Goal: Book appointment/travel/reservation

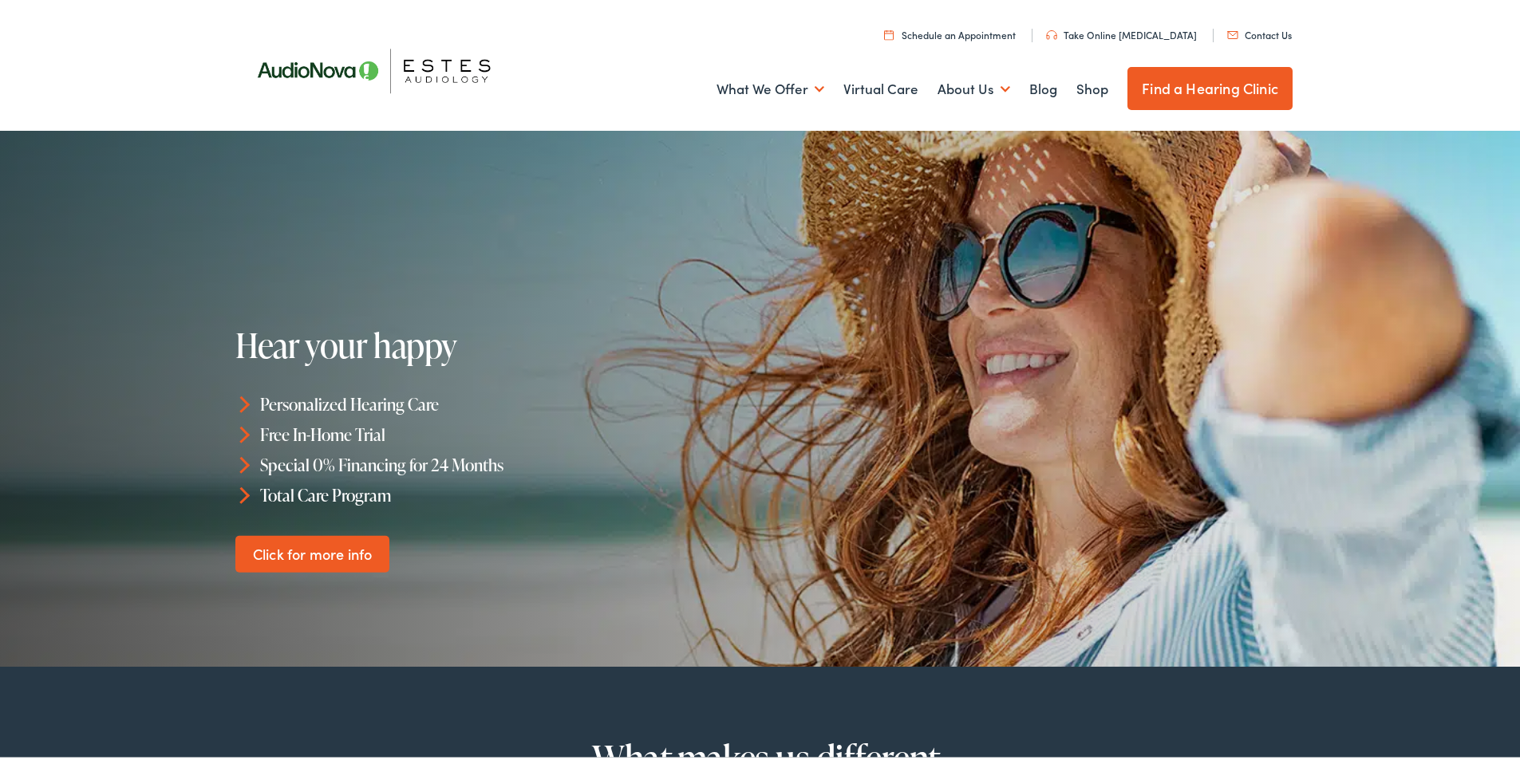
click at [720, 325] on h1 "Hear your happy" at bounding box center [477, 342] width 485 height 37
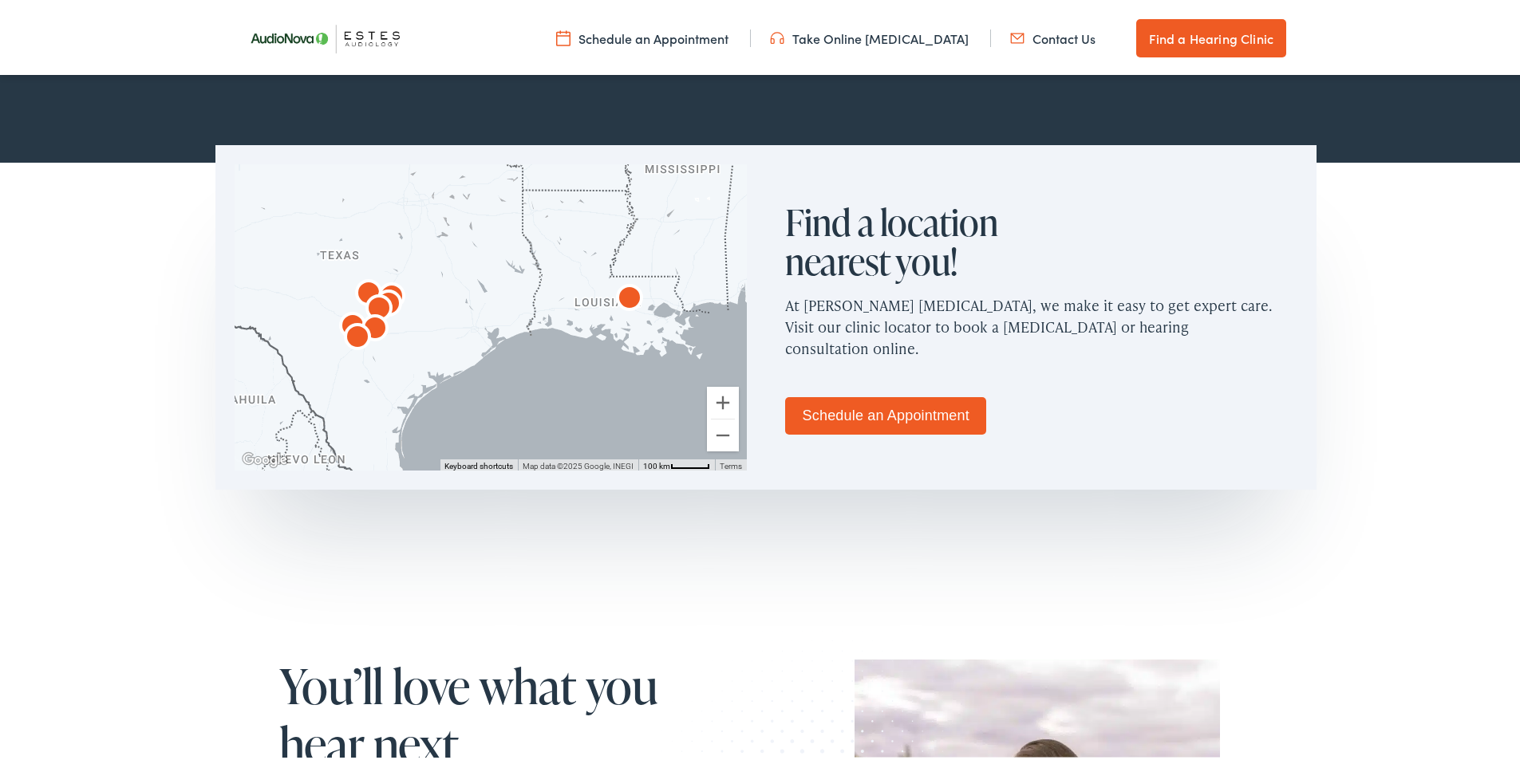
scroll to position [878, 0]
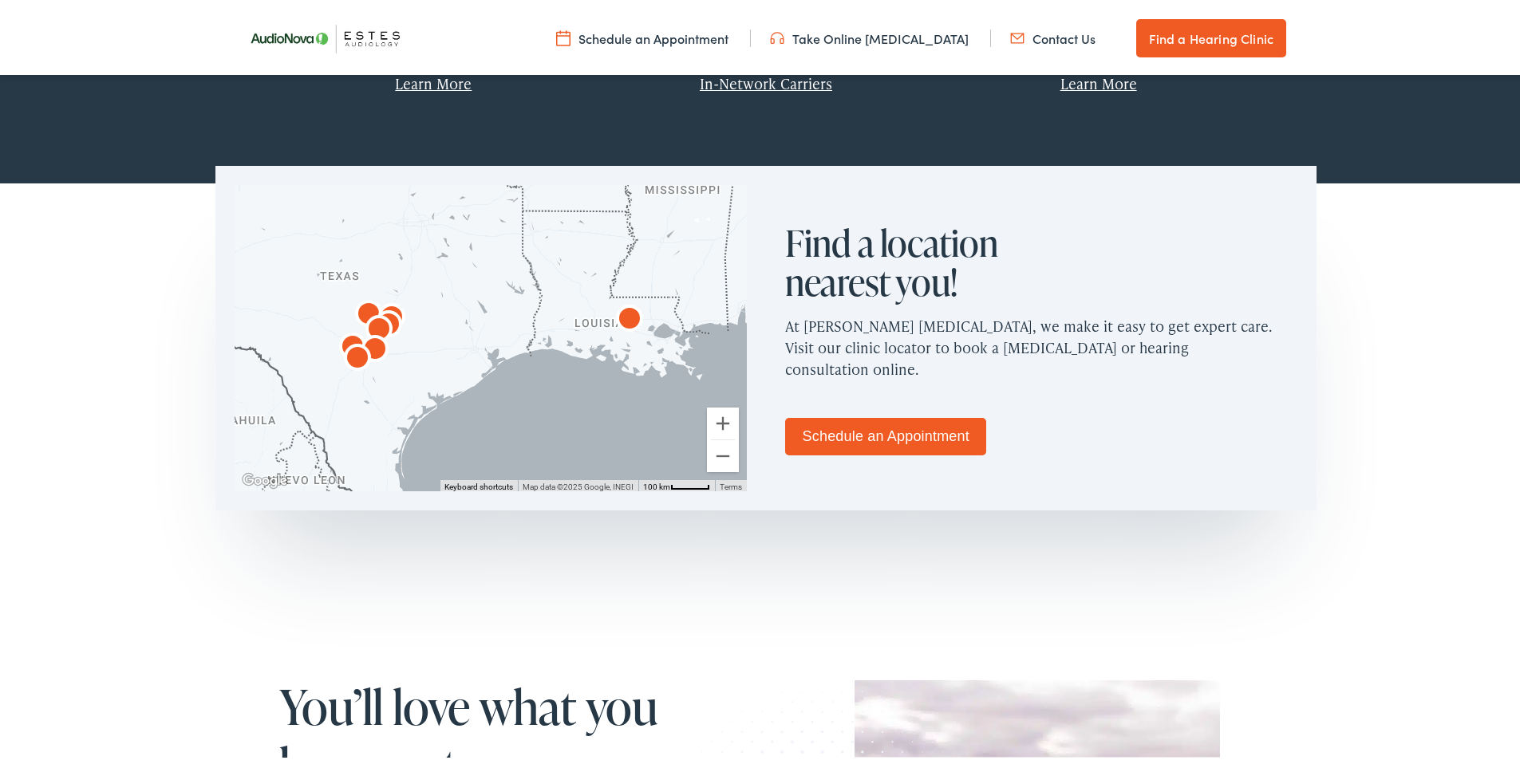
click at [928, 434] on link "Schedule an Appointment" at bounding box center [885, 434] width 201 height 38
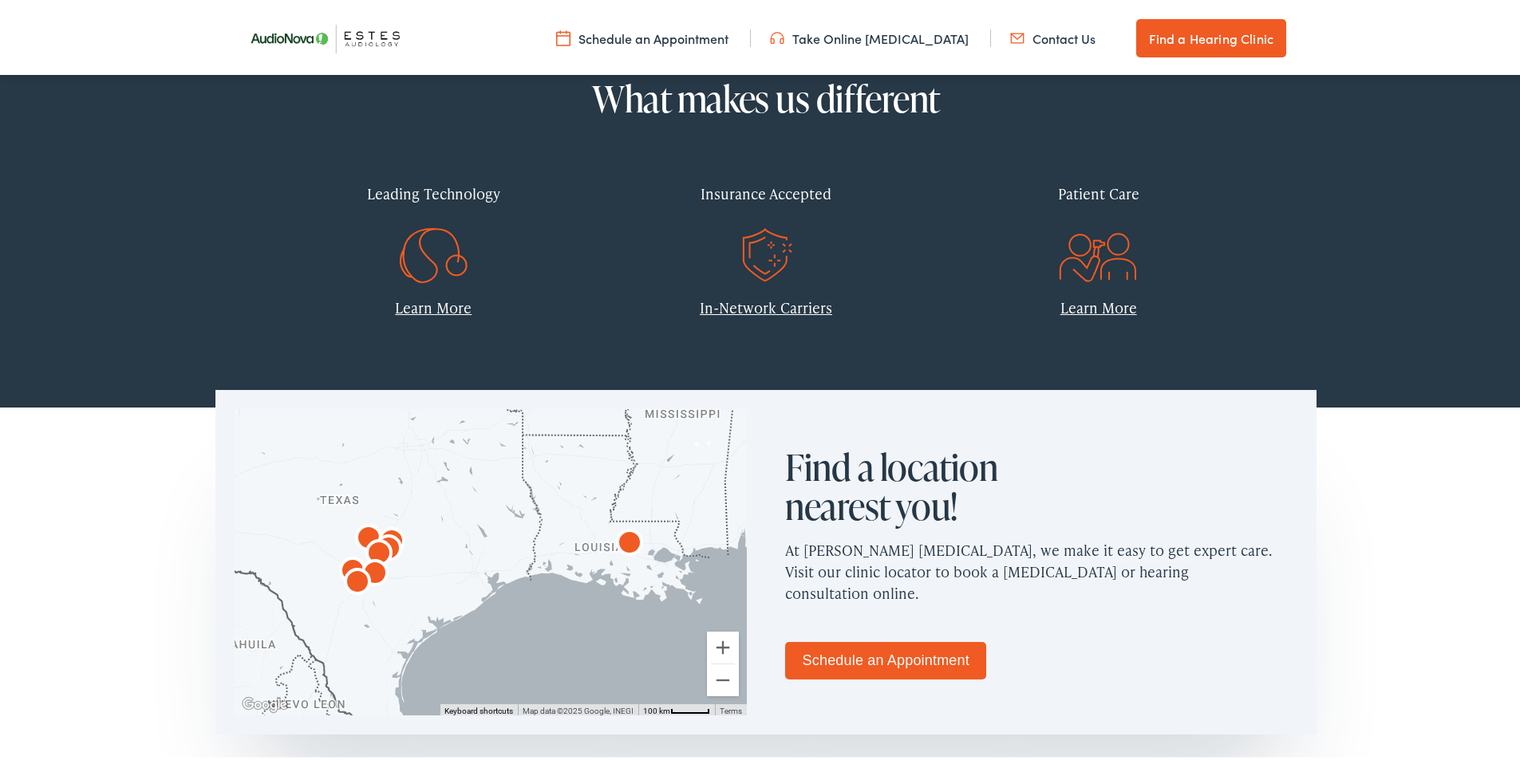
scroll to position [718, 0]
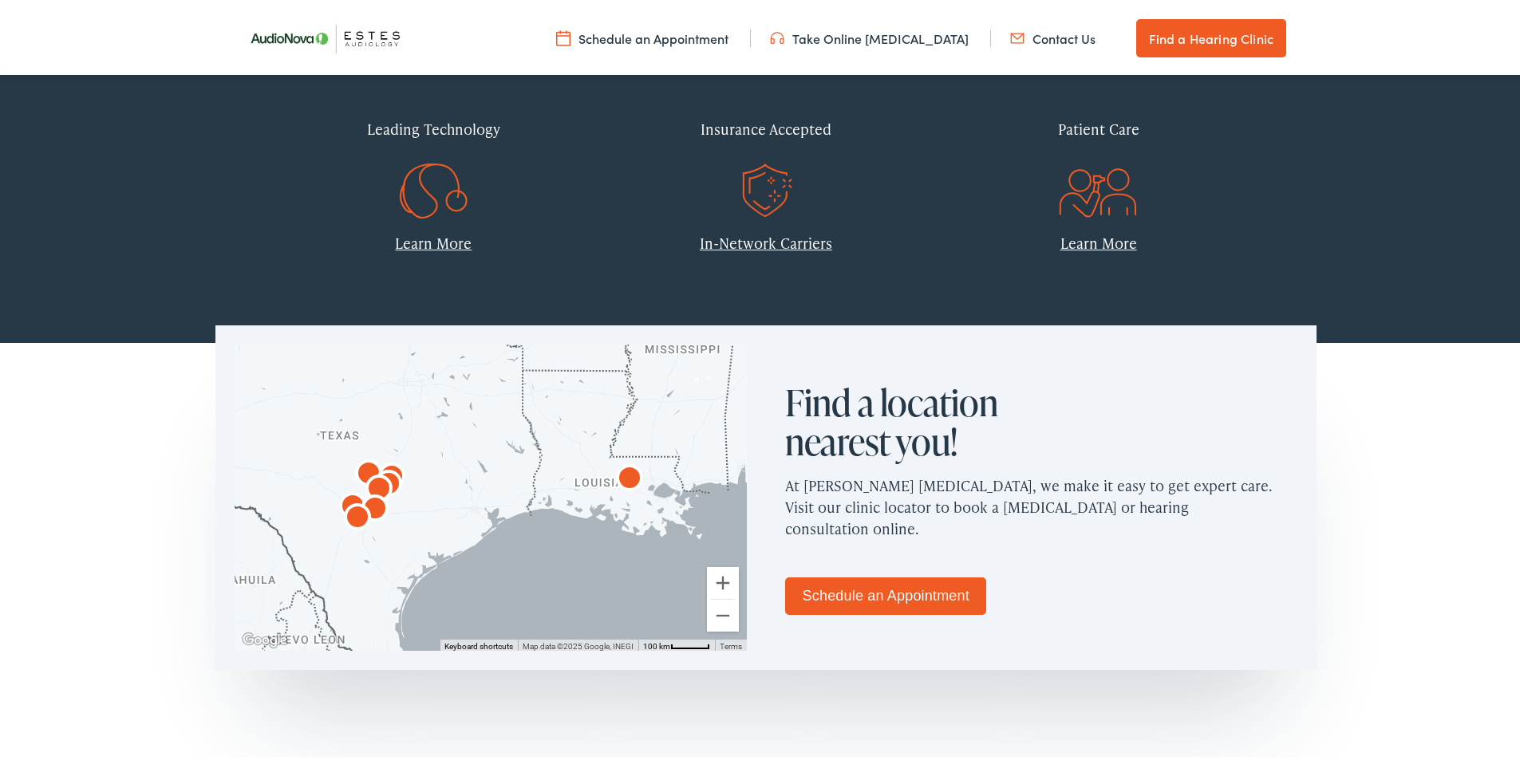
click at [374, 496] on img "AudioNova" at bounding box center [375, 507] width 38 height 38
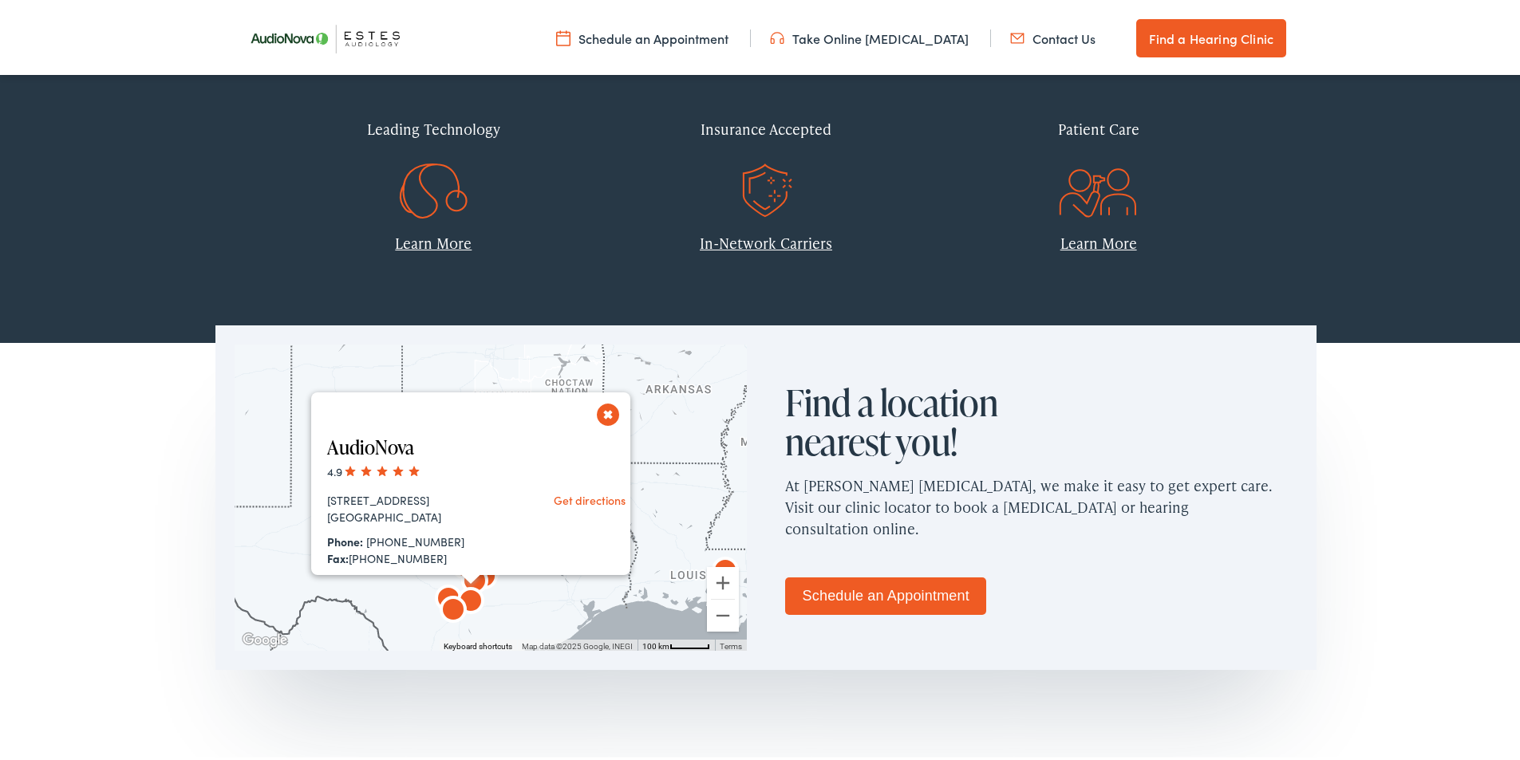
click at [471, 576] on div at bounding box center [471, 577] width 20 height 10
click at [452, 588] on img "AudioNova" at bounding box center [471, 600] width 38 height 38
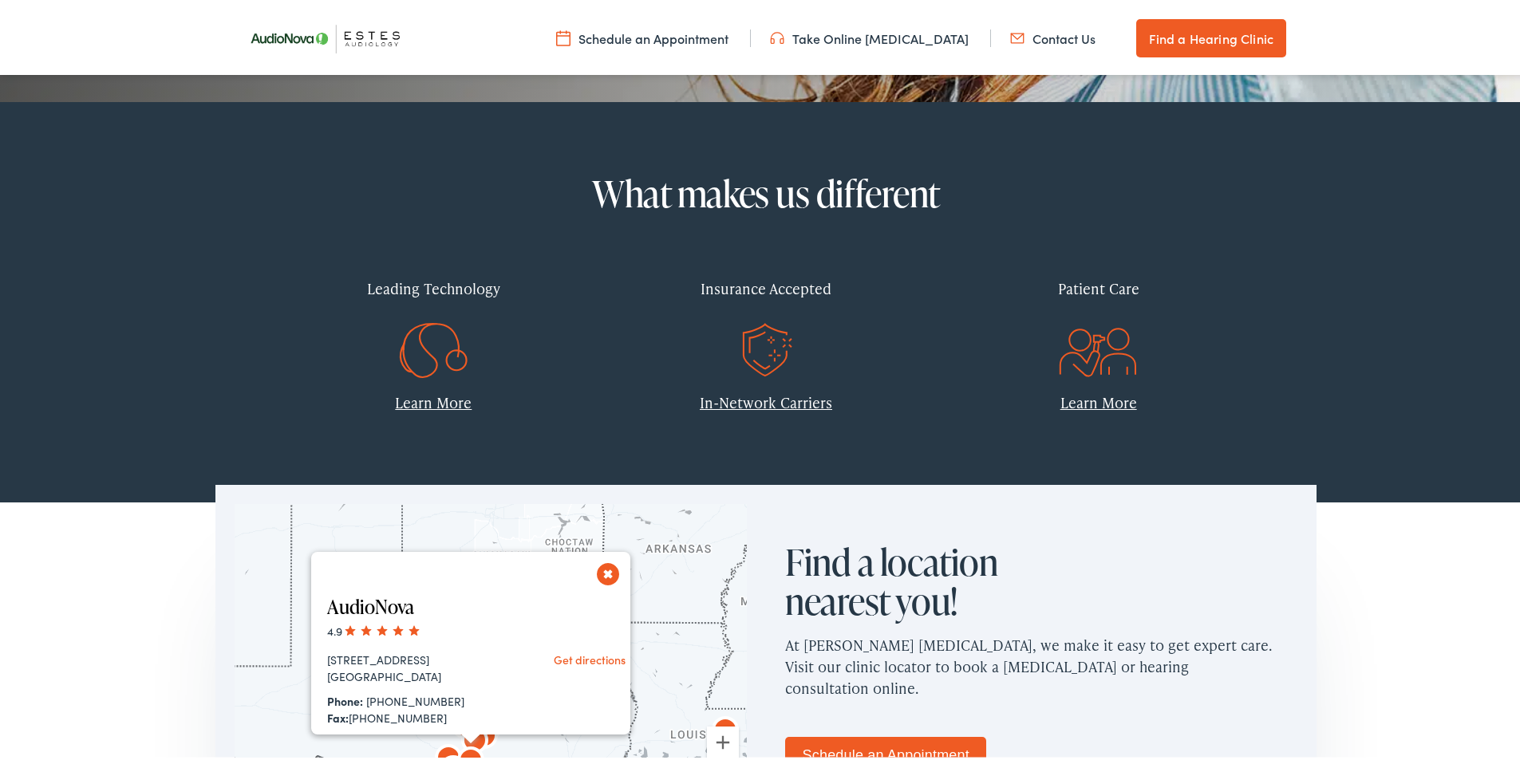
scroll to position [798, 0]
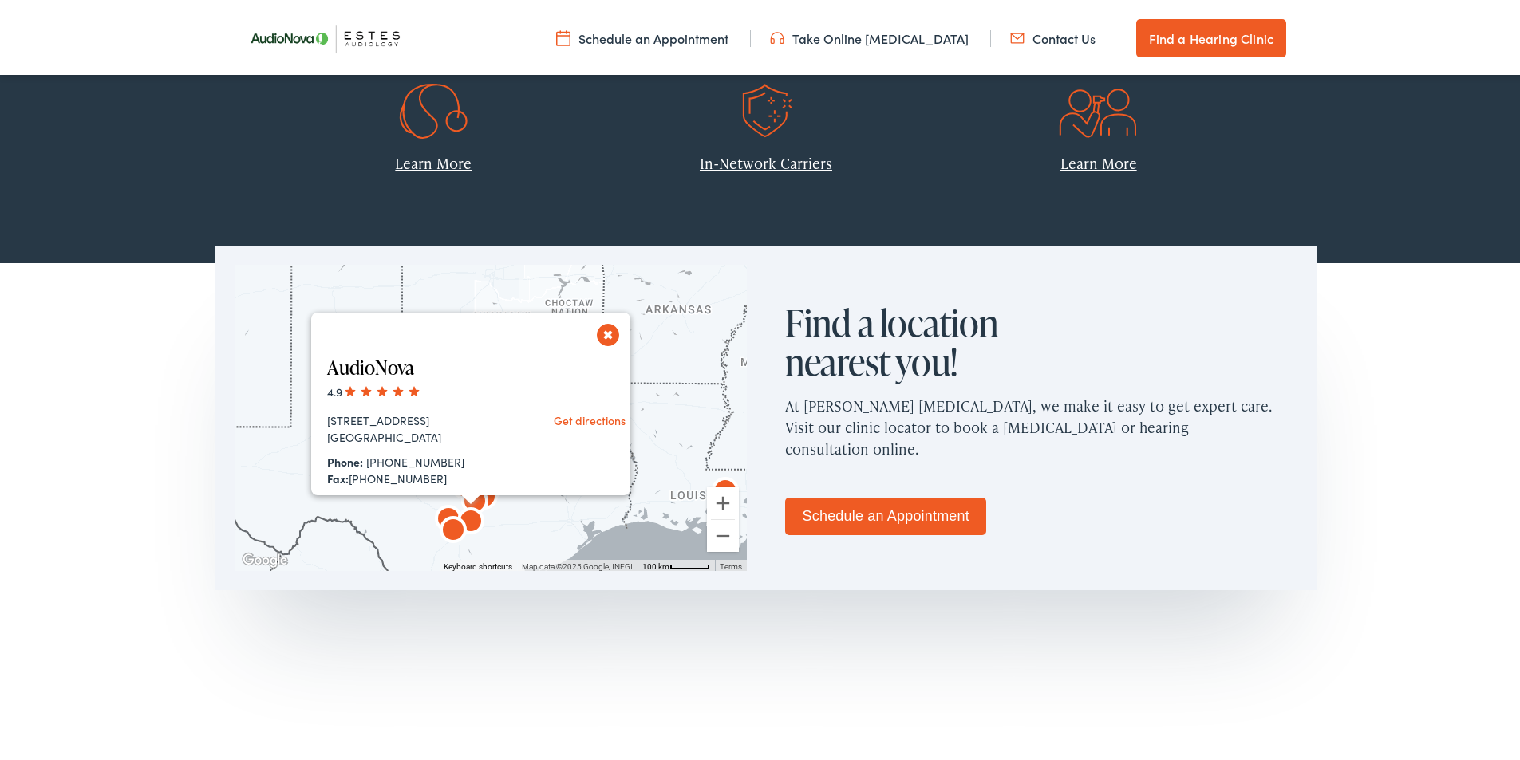
click at [450, 531] on img "AudioNova" at bounding box center [453, 529] width 38 height 38
click at [488, 513] on img "AudioNova" at bounding box center [488, 511] width 38 height 38
click at [441, 507] on img "AudioNova" at bounding box center [448, 518] width 38 height 38
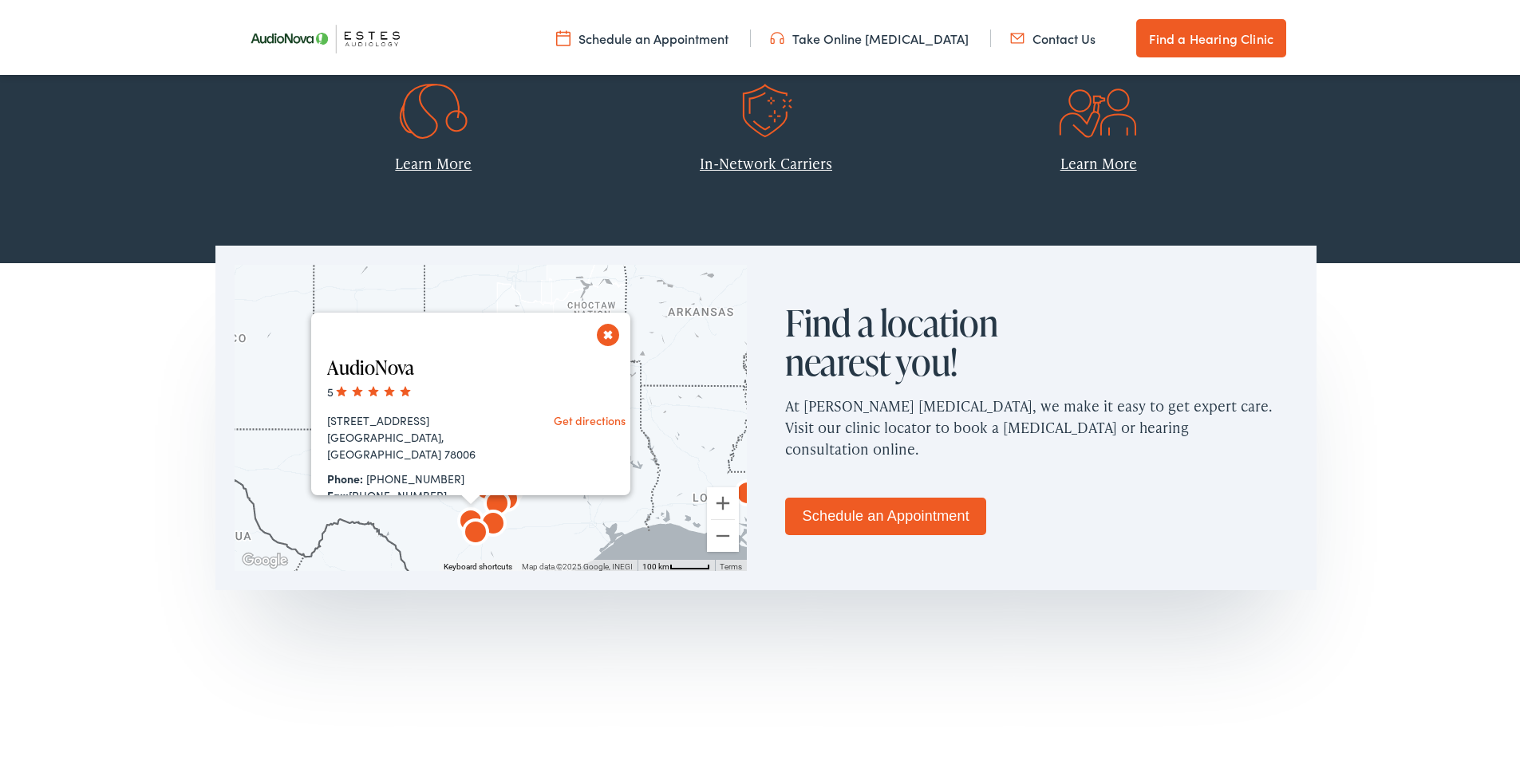
click at [472, 535] on img "AudioNova" at bounding box center [475, 531] width 38 height 38
